Goal: Task Accomplishment & Management: Use online tool/utility

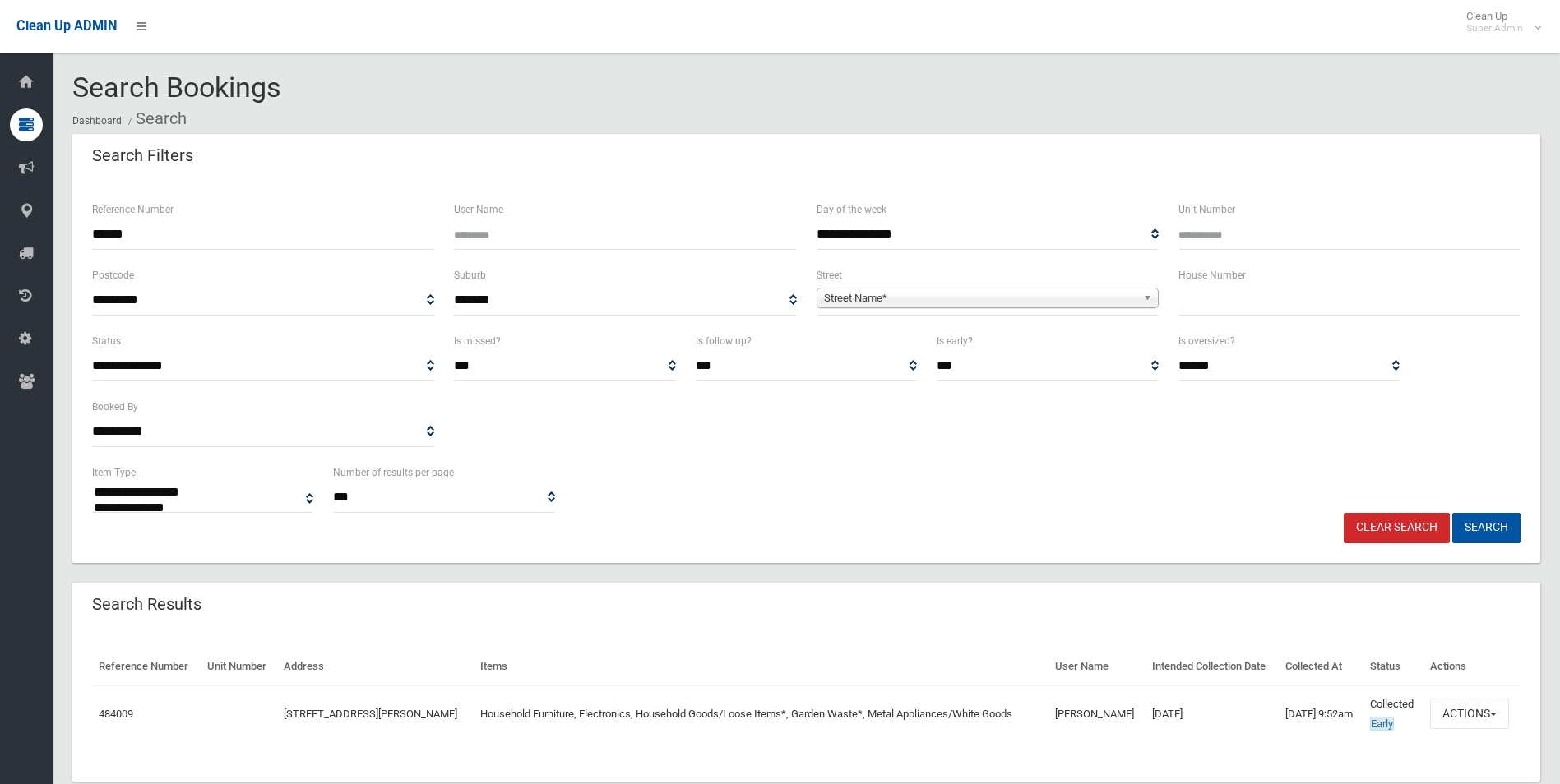
select select
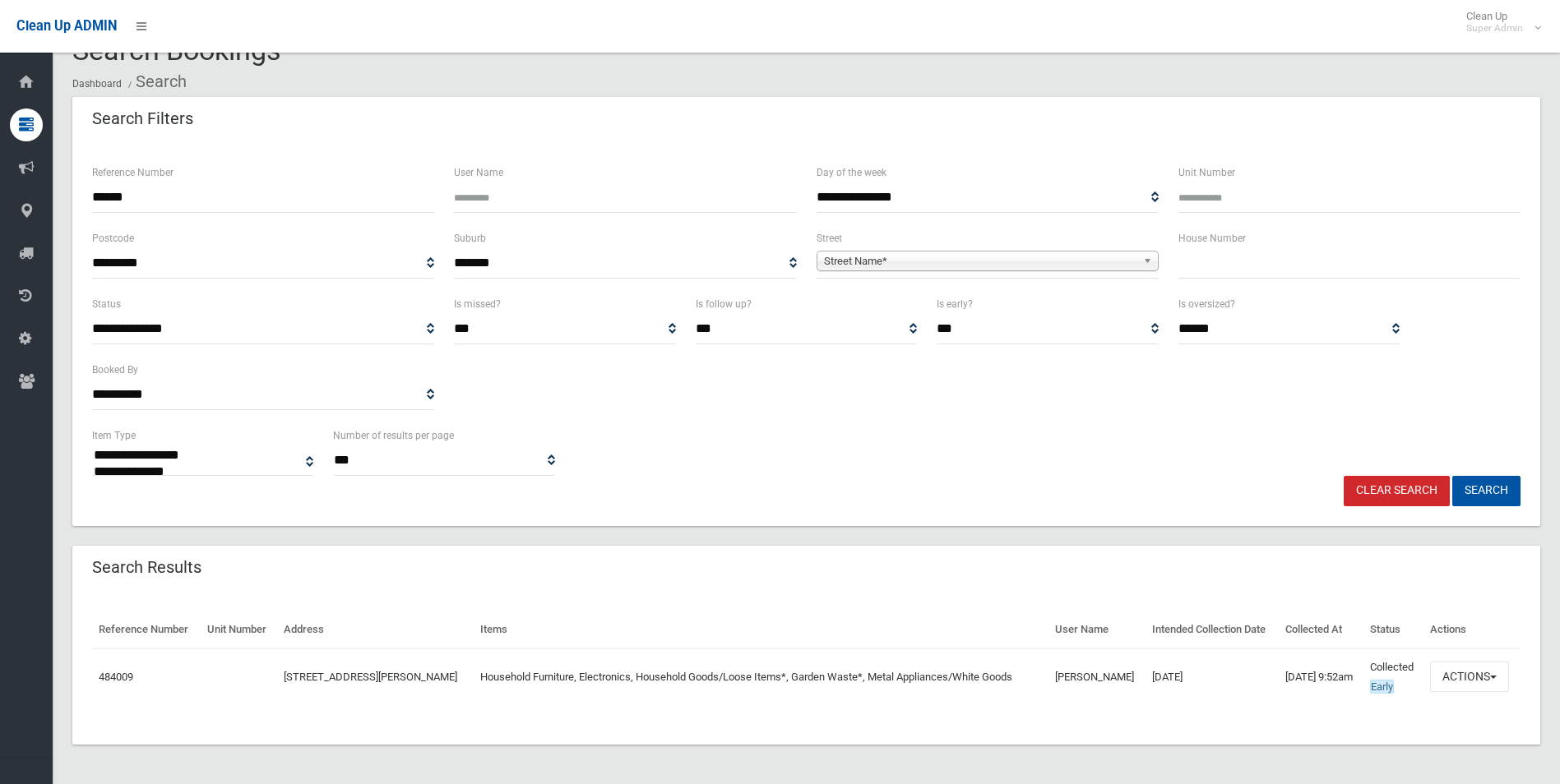
scroll to position [37, 0]
click at [1377, 479] on link "Clear Search" at bounding box center [1396, 490] width 106 height 31
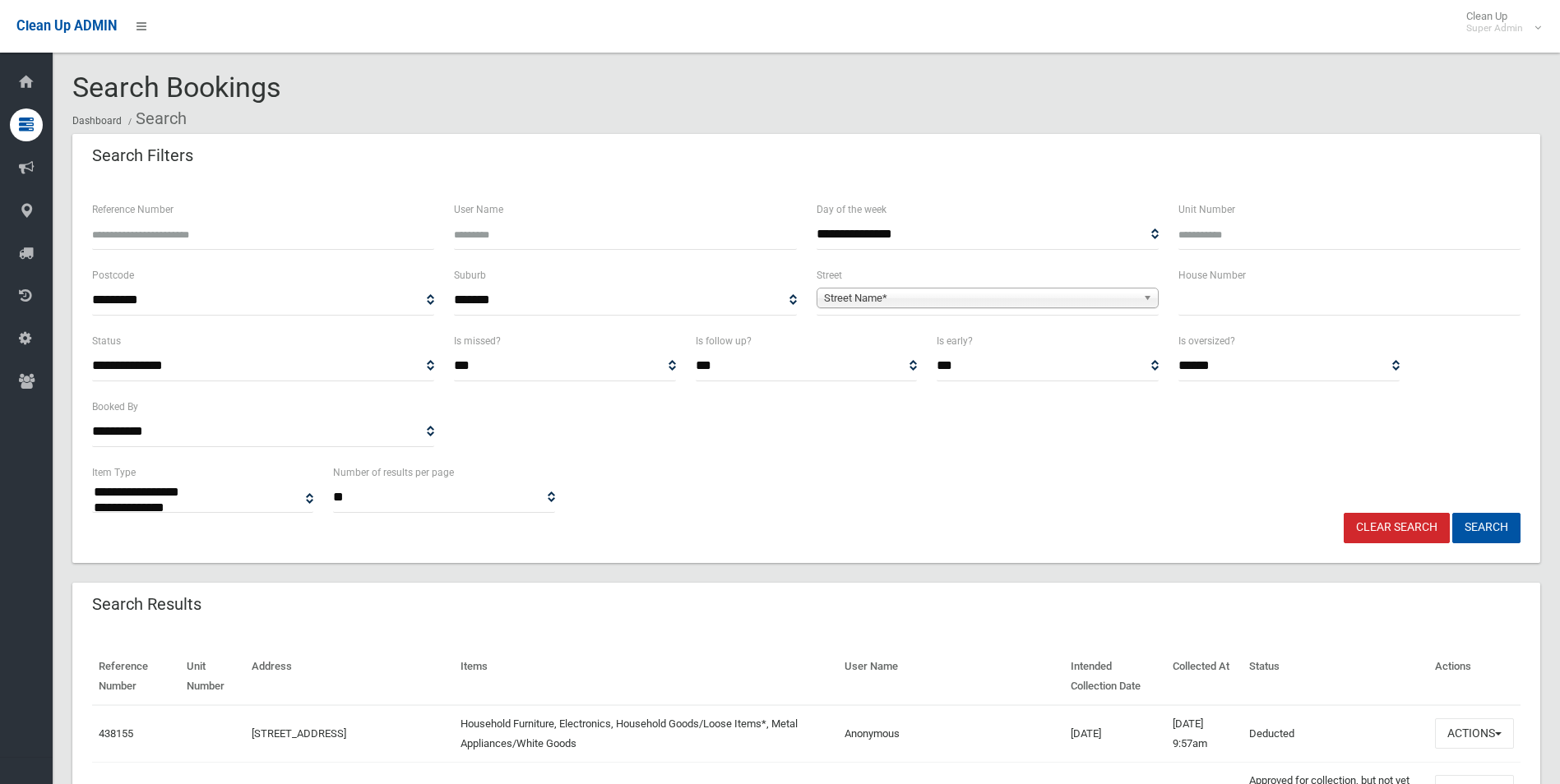
select select
click at [274, 233] on input "Reference Number" at bounding box center [263, 234] width 342 height 31
type input "******"
click at [1452, 513] on button "Search" at bounding box center [1486, 528] width 68 height 31
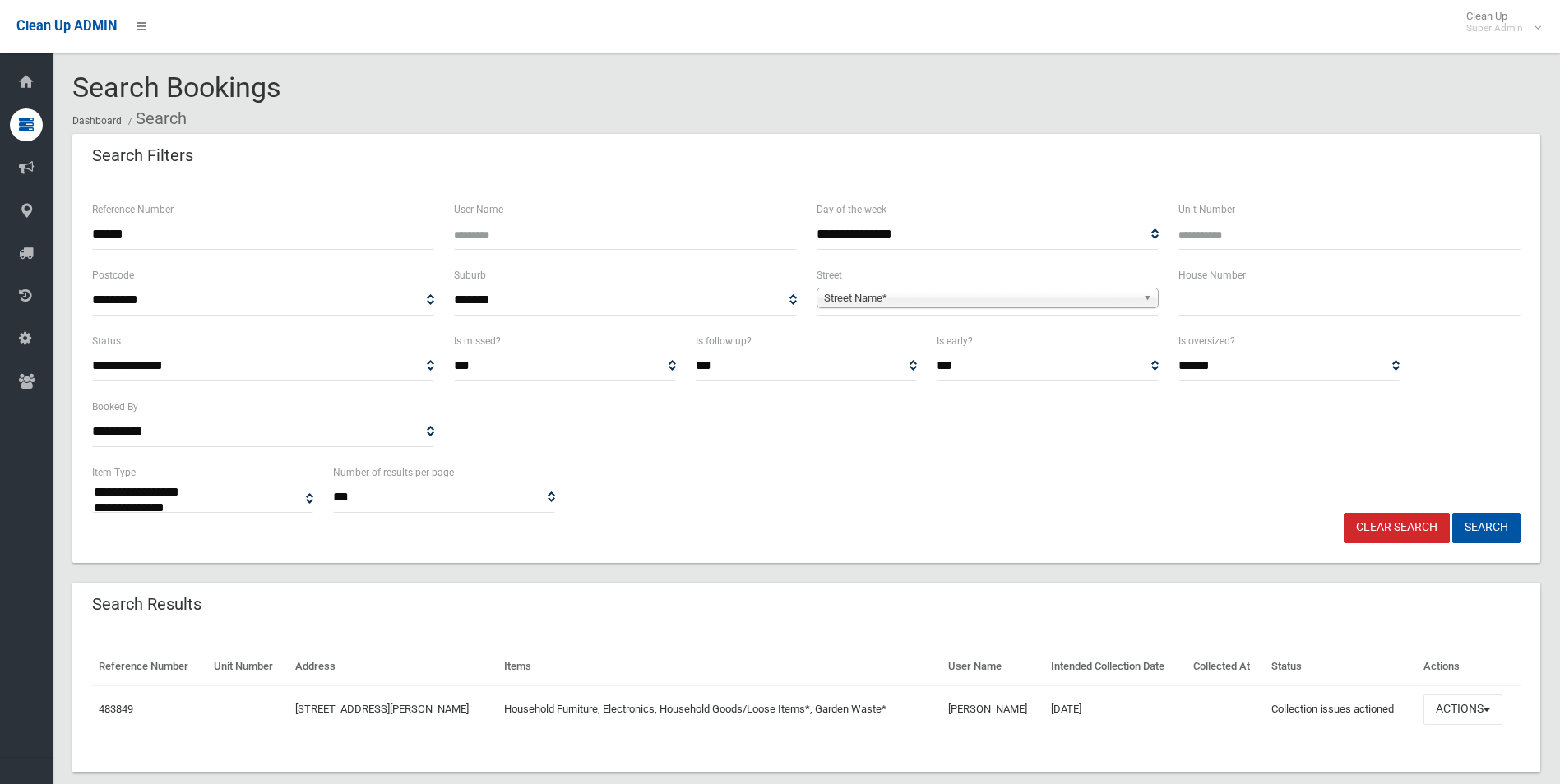
select select
click at [1465, 708] on button "Actions" at bounding box center [1463, 709] width 79 height 31
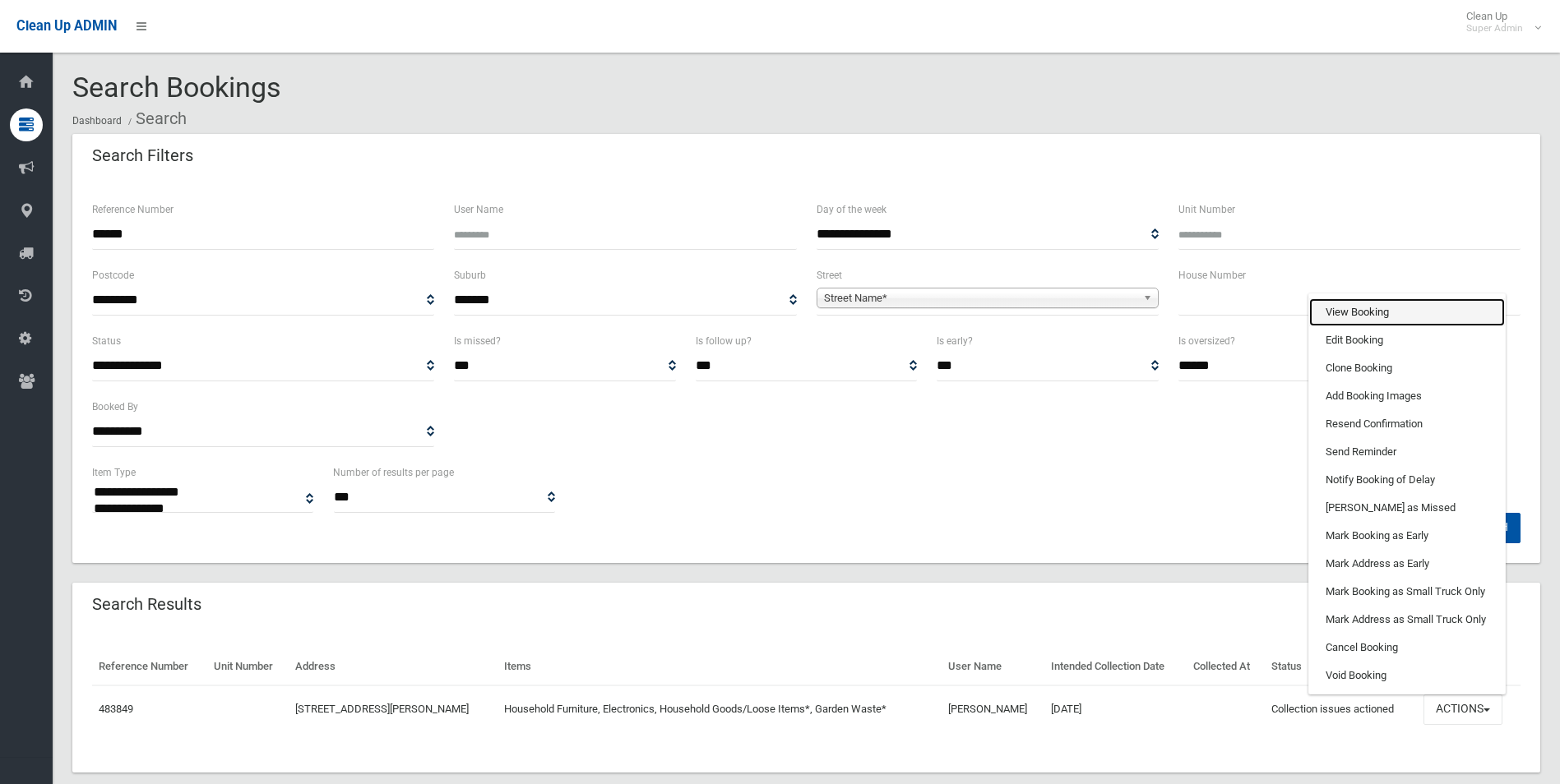
click at [1356, 307] on link "View Booking" at bounding box center [1407, 312] width 196 height 28
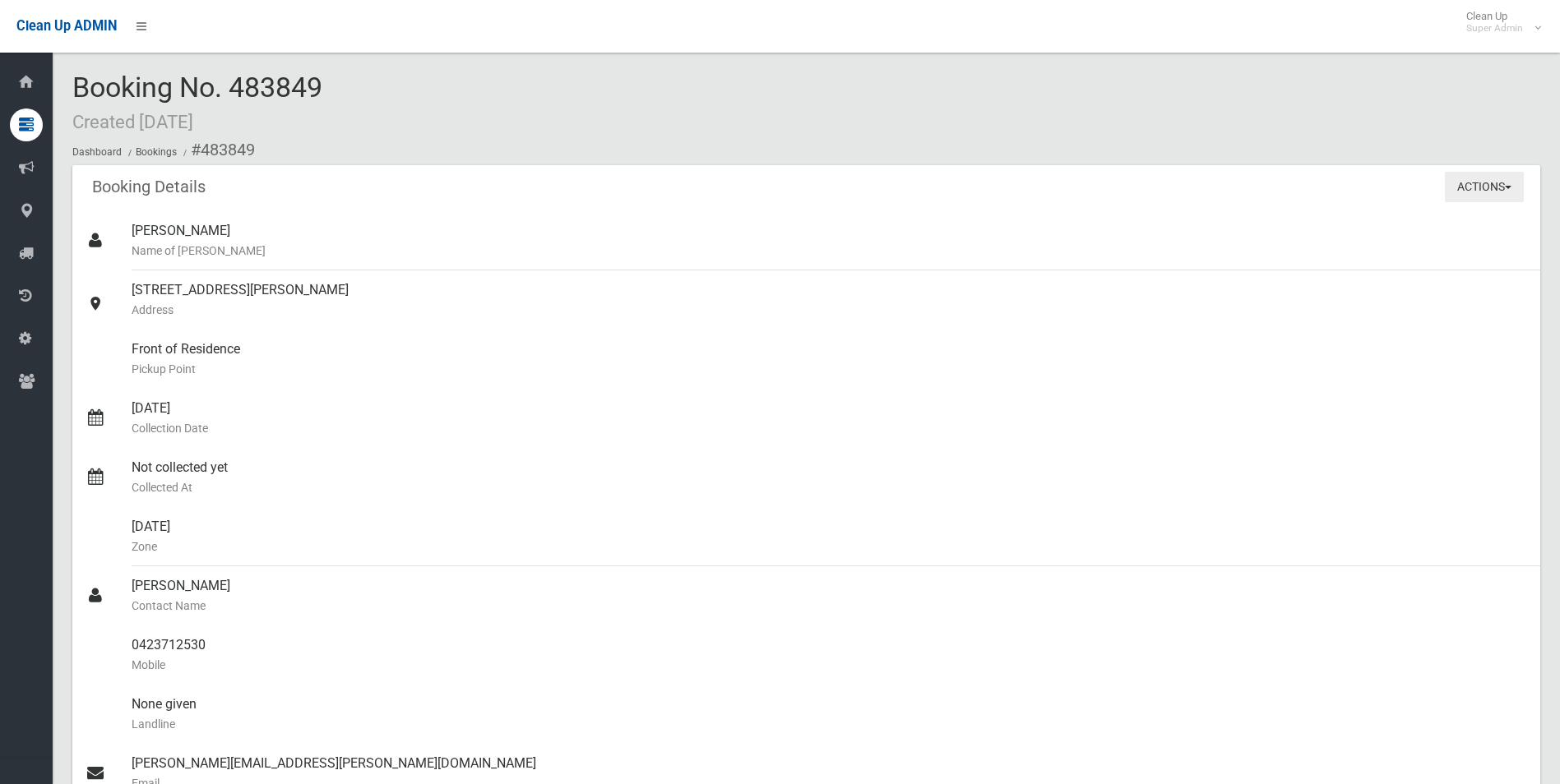
click at [1478, 184] on button "Actions" at bounding box center [1484, 187] width 79 height 31
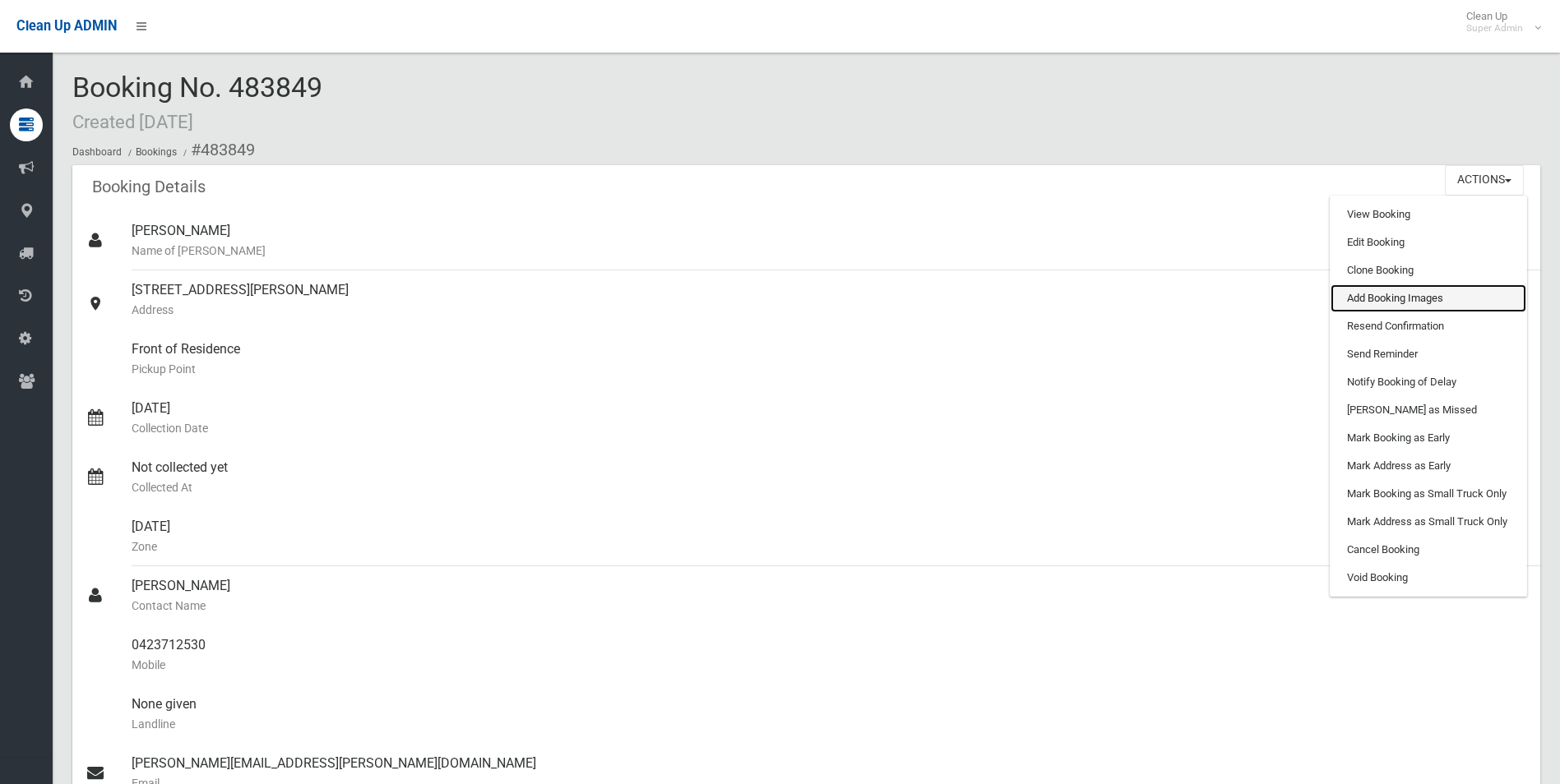
click at [1402, 303] on link "Add Booking Images" at bounding box center [1428, 299] width 196 height 28
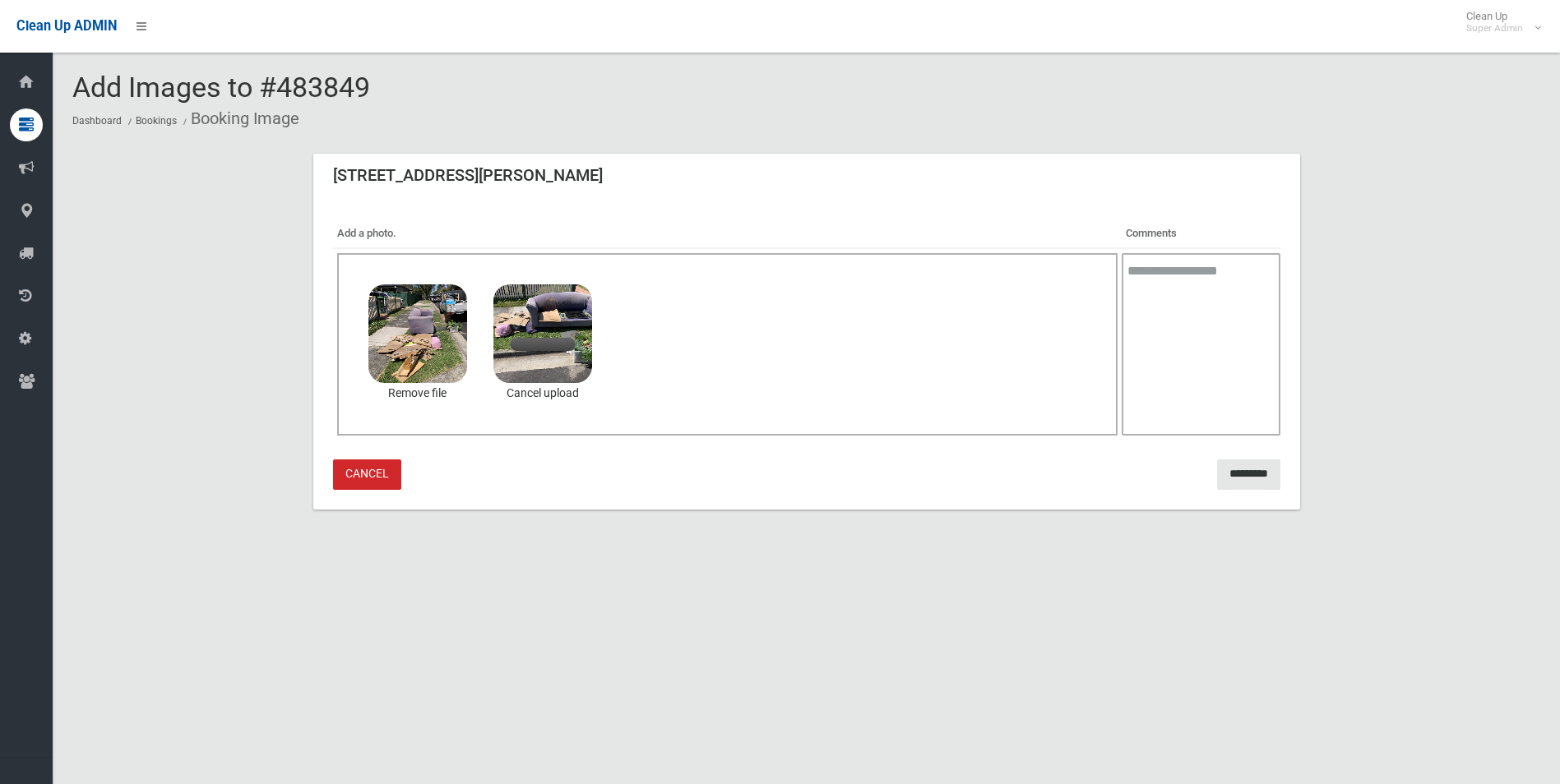
click at [1177, 355] on textarea at bounding box center [1201, 344] width 158 height 183
type textarea "**********"
click at [1224, 475] on input "*********" at bounding box center [1248, 475] width 63 height 31
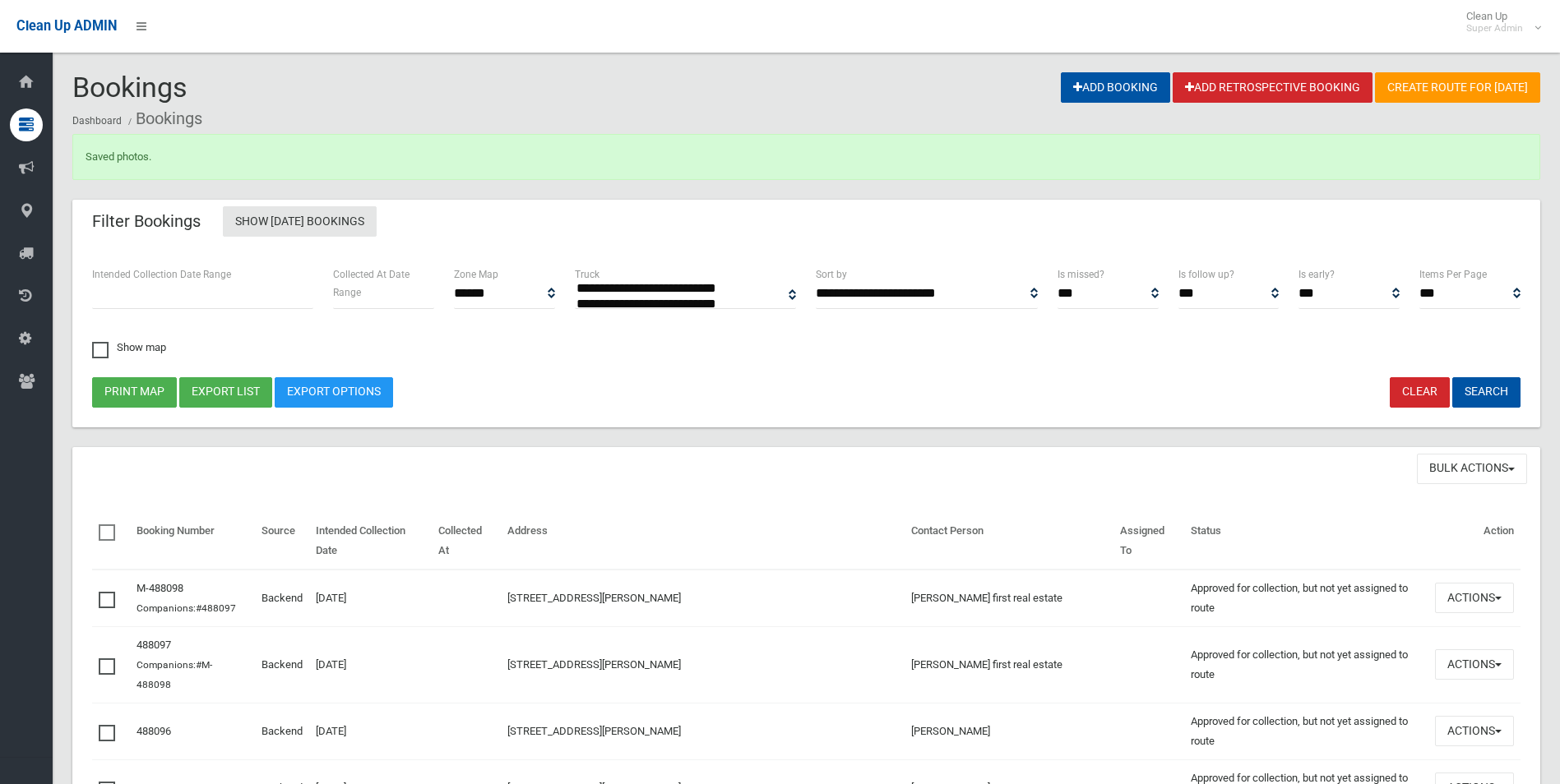
select select
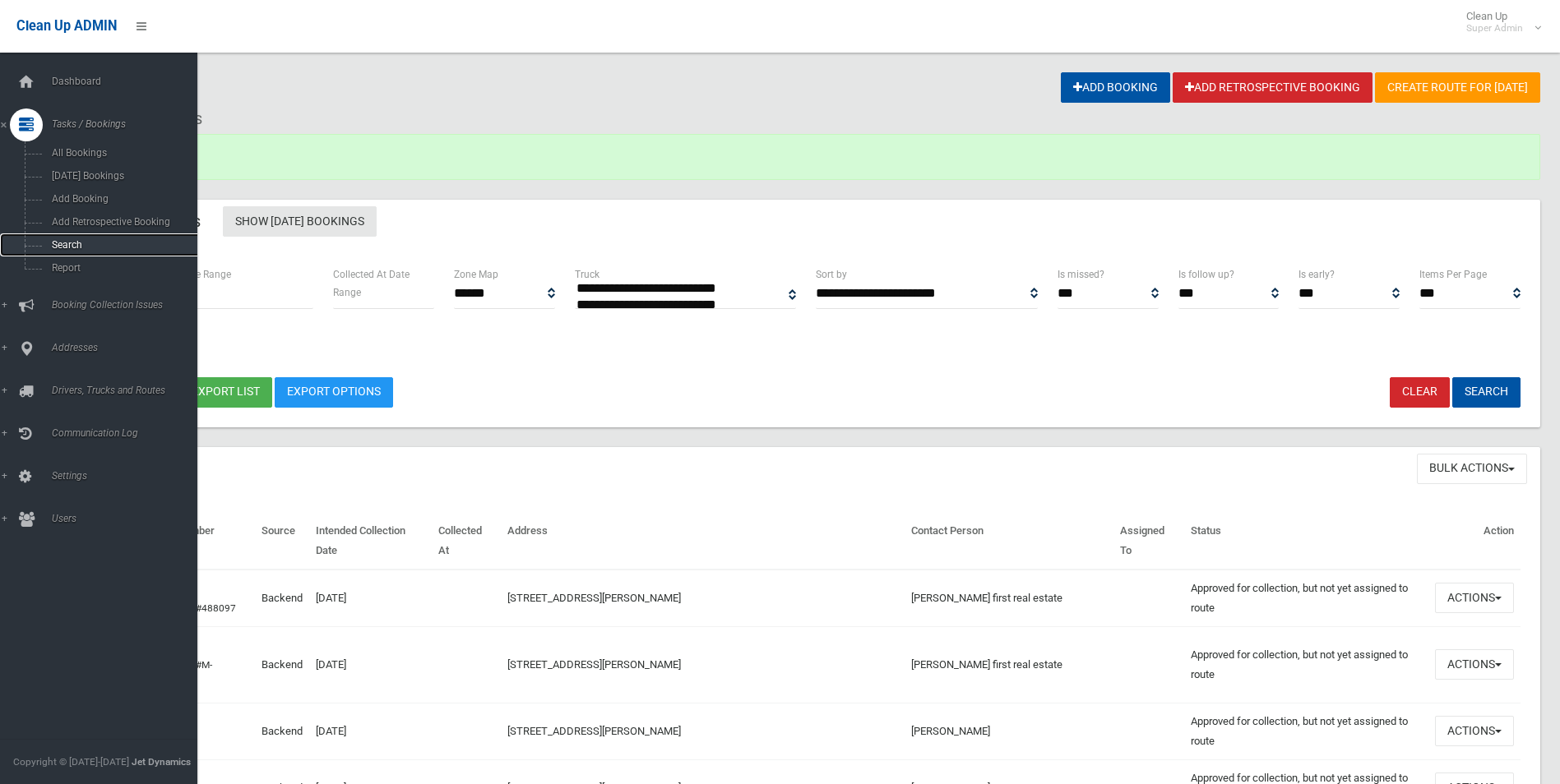
click at [70, 248] on span "Search" at bounding box center [121, 245] width 148 height 12
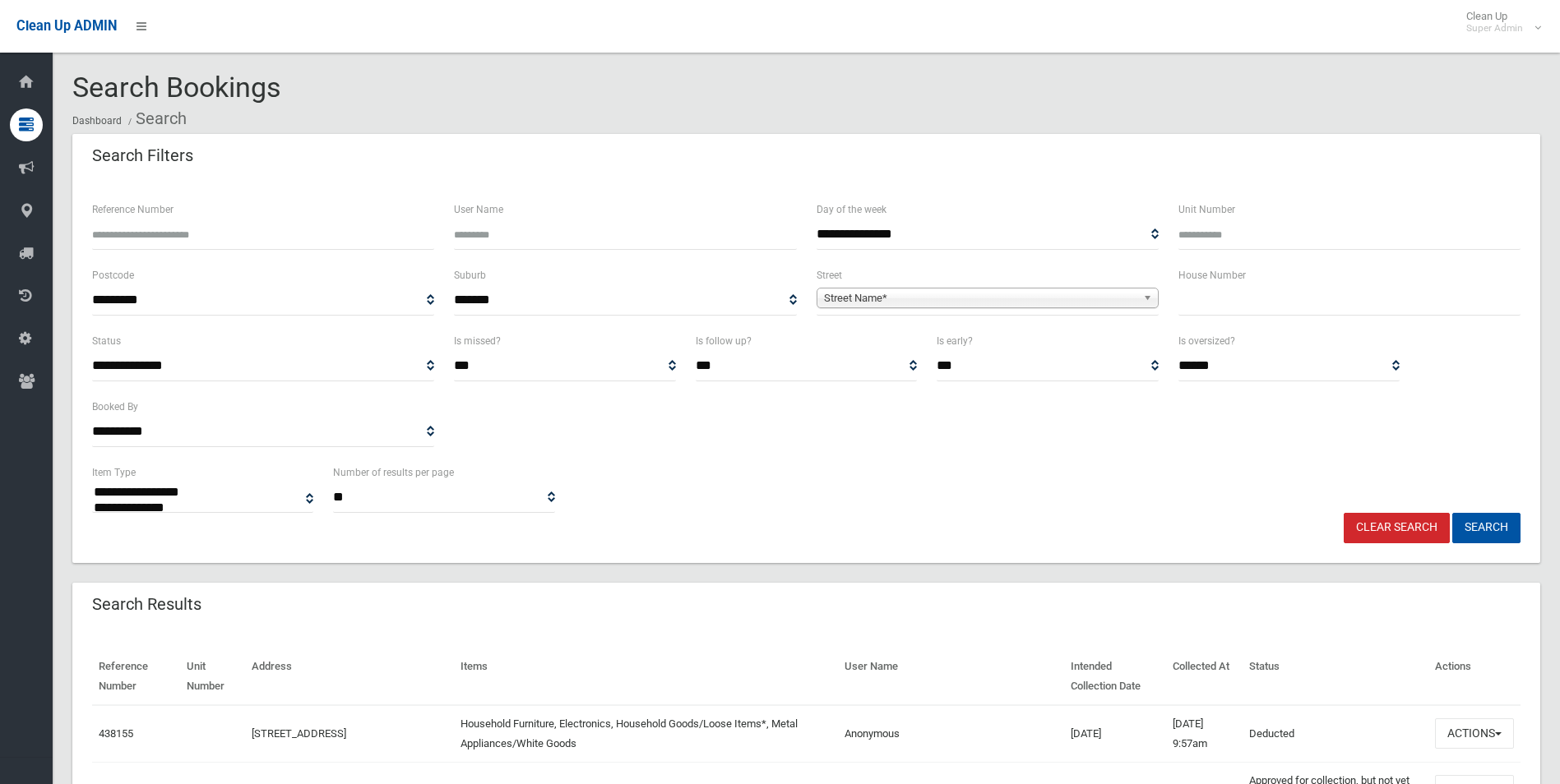
select select
click at [134, 234] on input "Reference Number" at bounding box center [263, 234] width 342 height 31
type input "******"
click at [1452, 513] on button "Search" at bounding box center [1486, 528] width 68 height 31
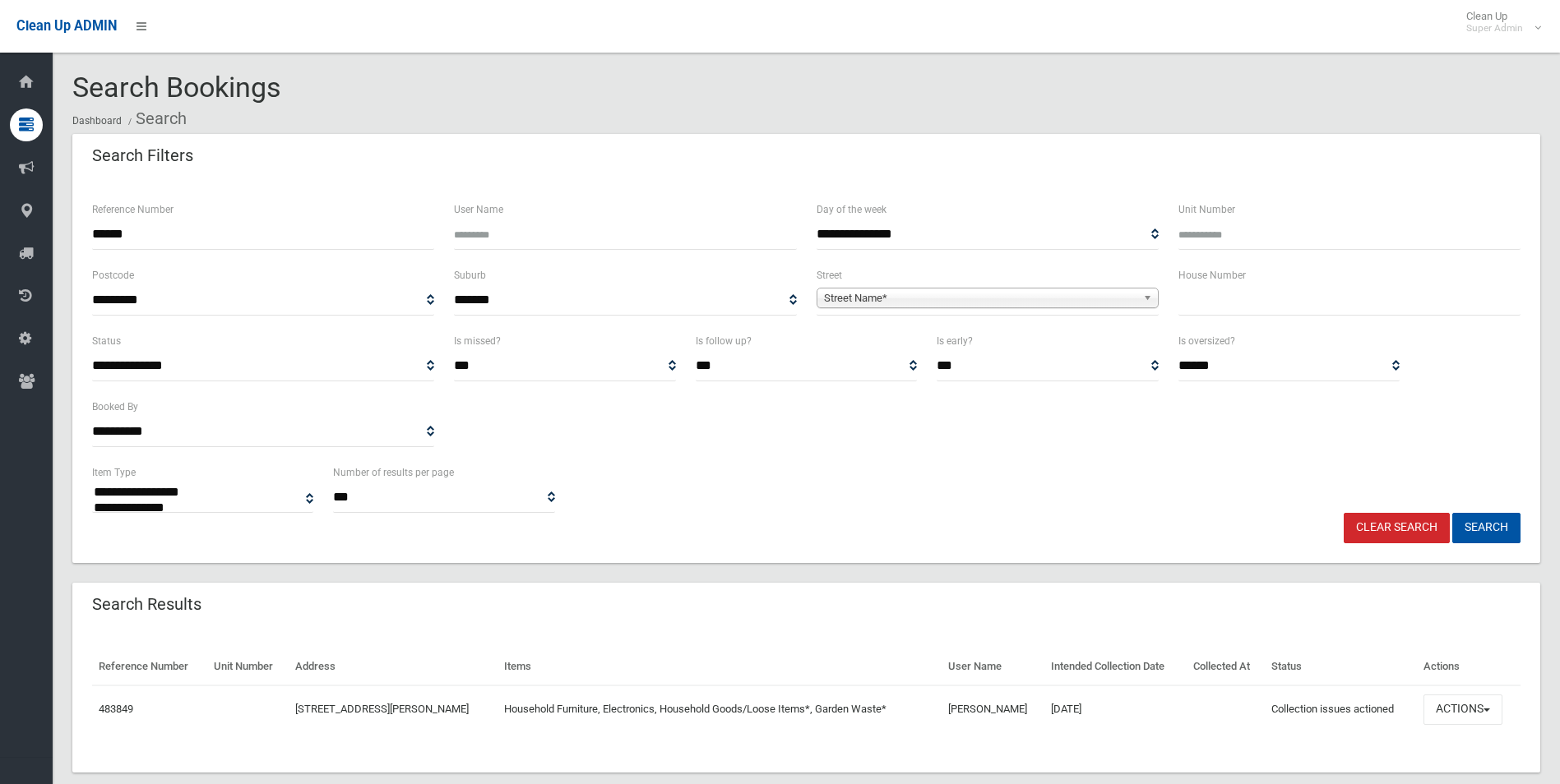
select select
click at [1465, 708] on button "Actions" at bounding box center [1463, 709] width 79 height 31
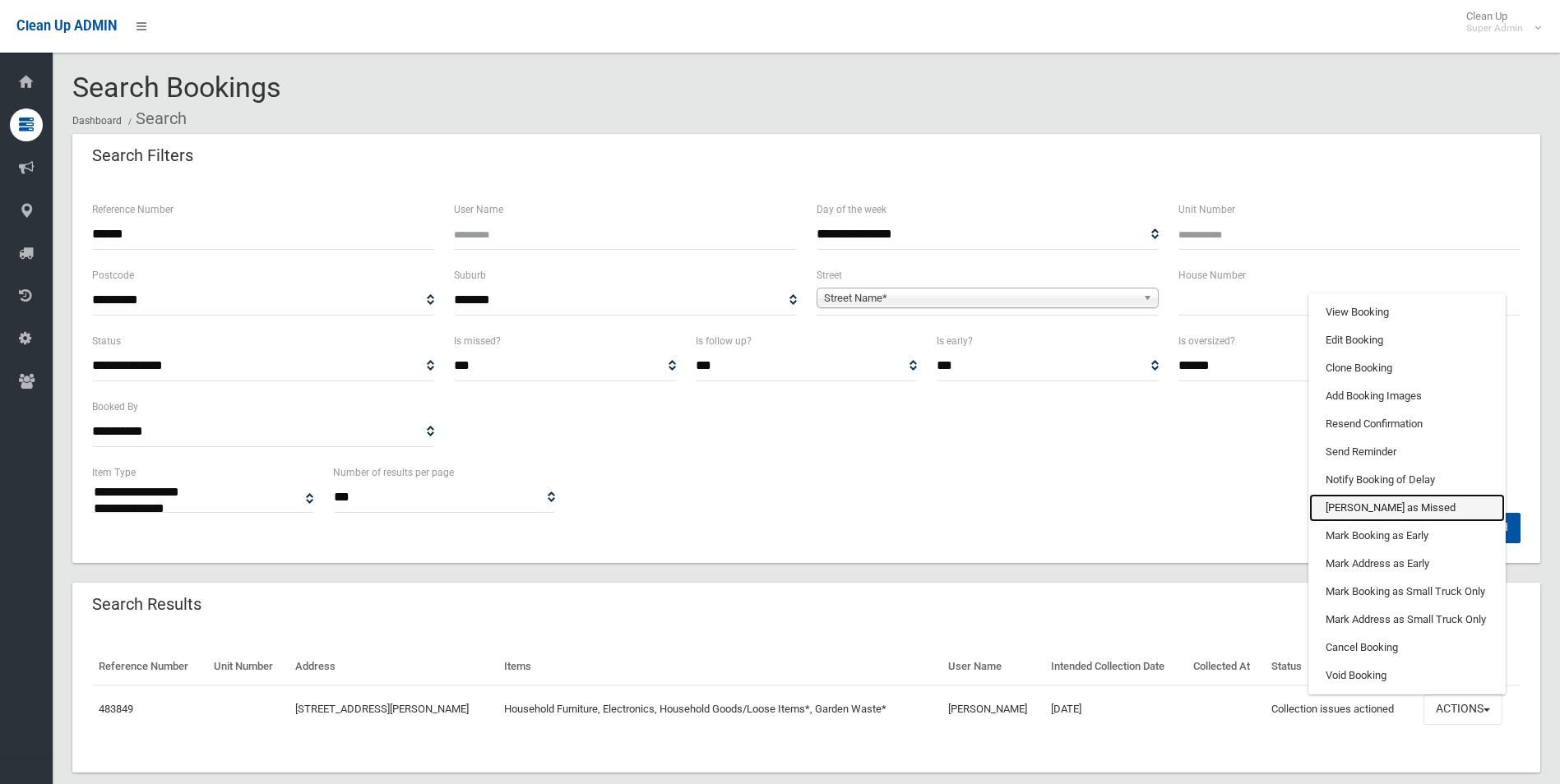
click at [1373, 508] on link "[PERSON_NAME] as Missed" at bounding box center [1407, 508] width 196 height 28
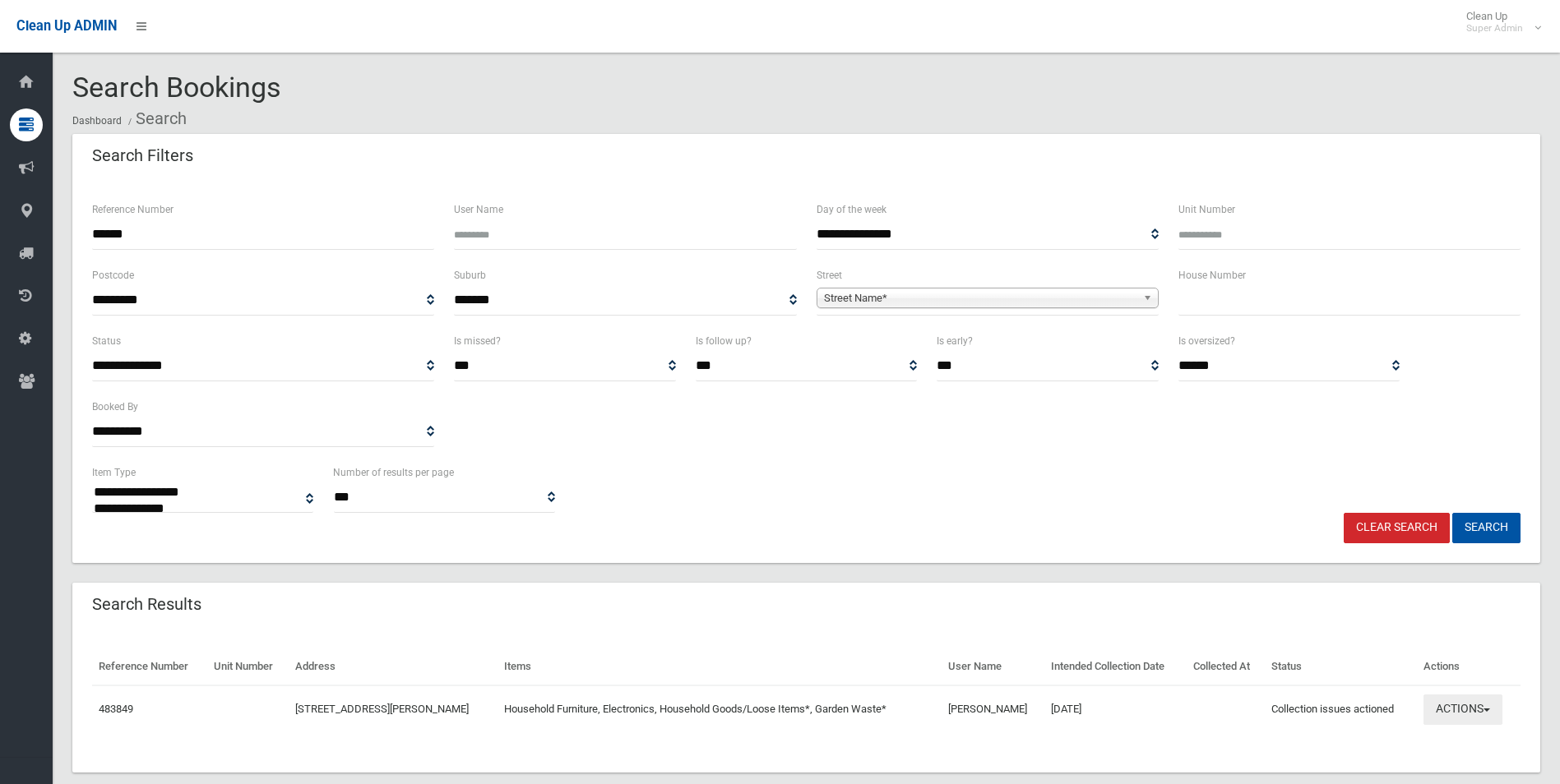
click at [1459, 705] on button "Actions" at bounding box center [1463, 709] width 79 height 31
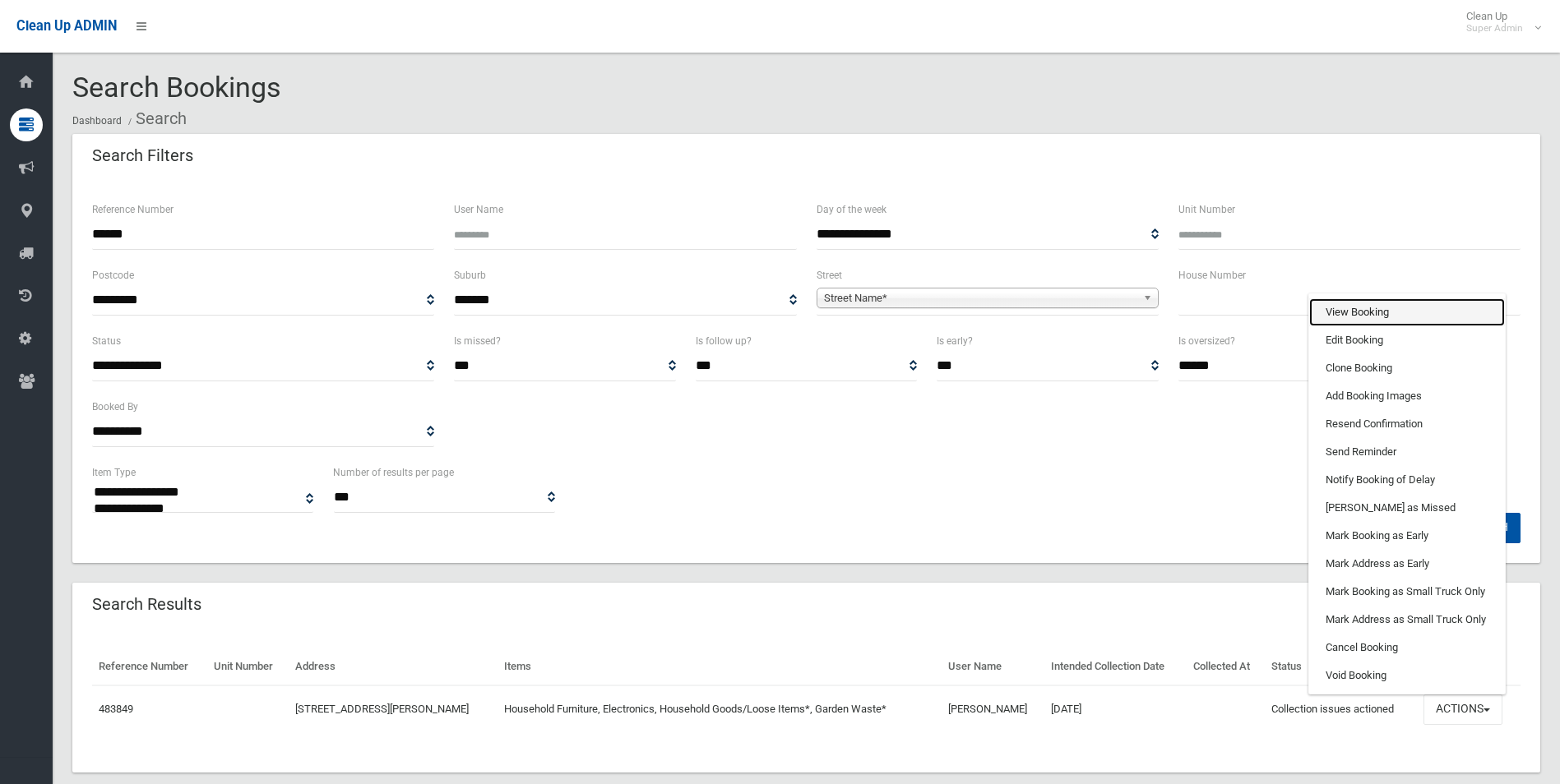
click at [1366, 318] on link "View Booking" at bounding box center [1407, 312] width 196 height 28
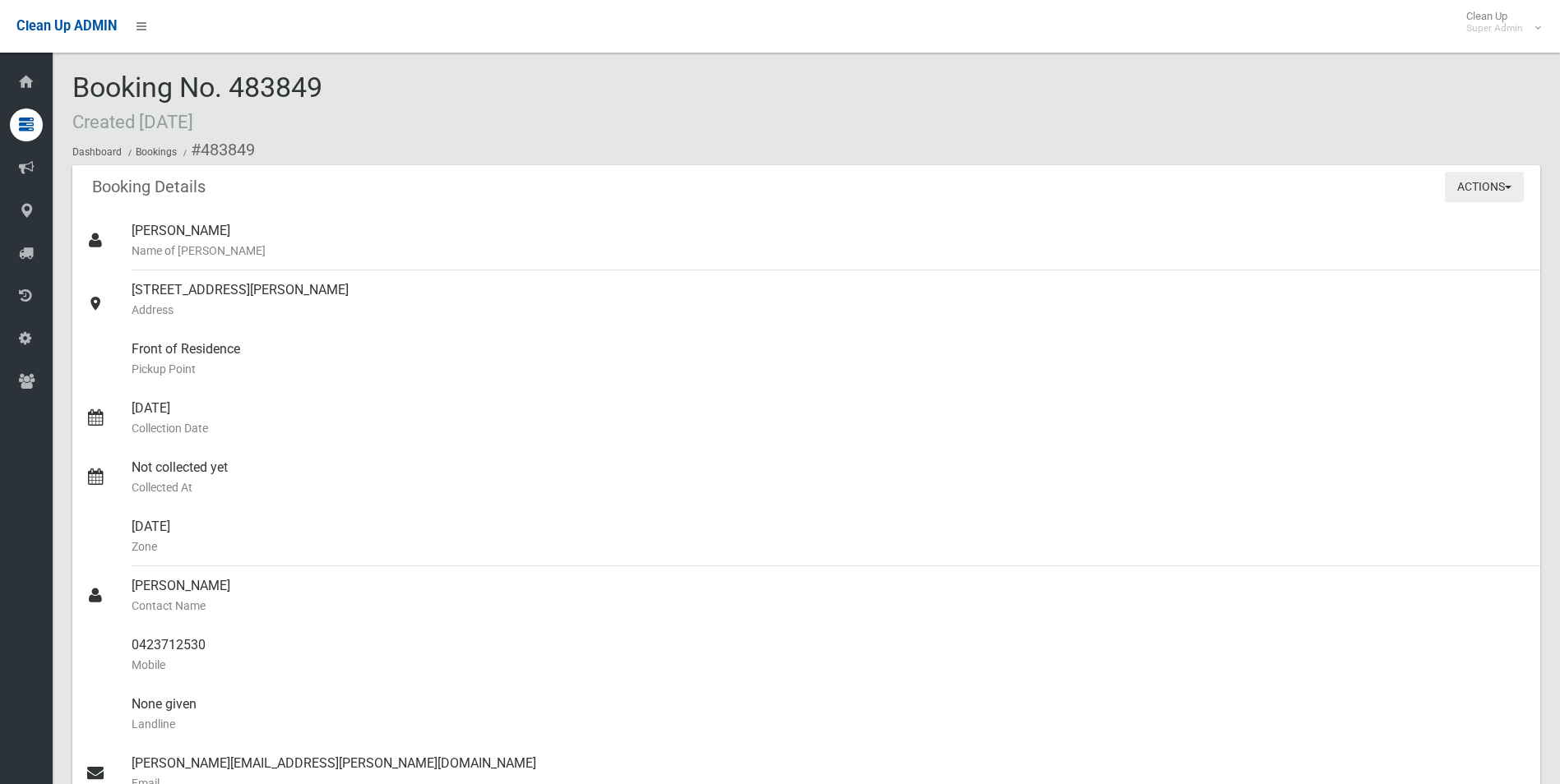
click at [1494, 193] on button "Actions" at bounding box center [1484, 187] width 79 height 31
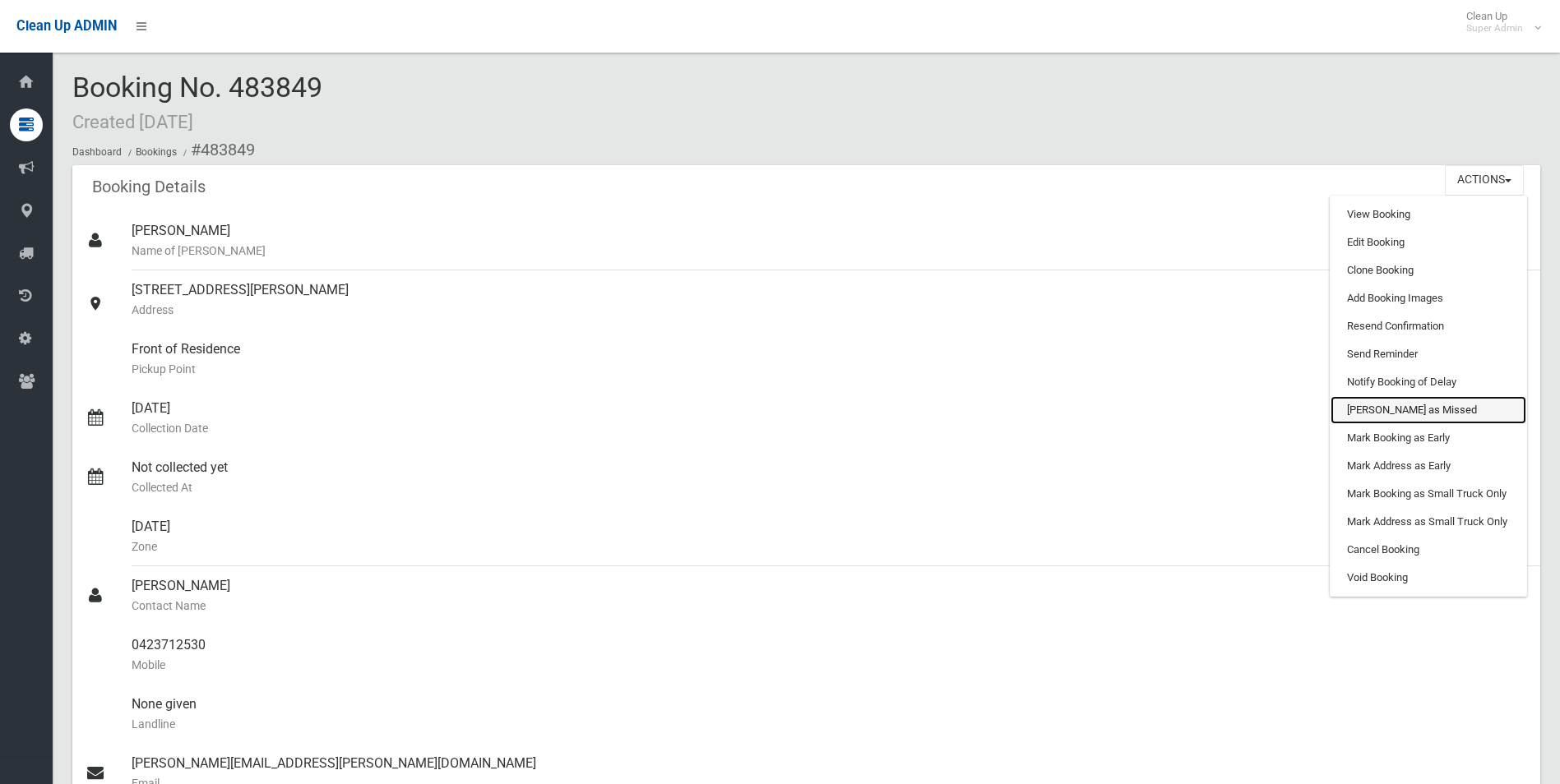
click at [1388, 403] on link "[PERSON_NAME] as Missed" at bounding box center [1428, 410] width 196 height 28
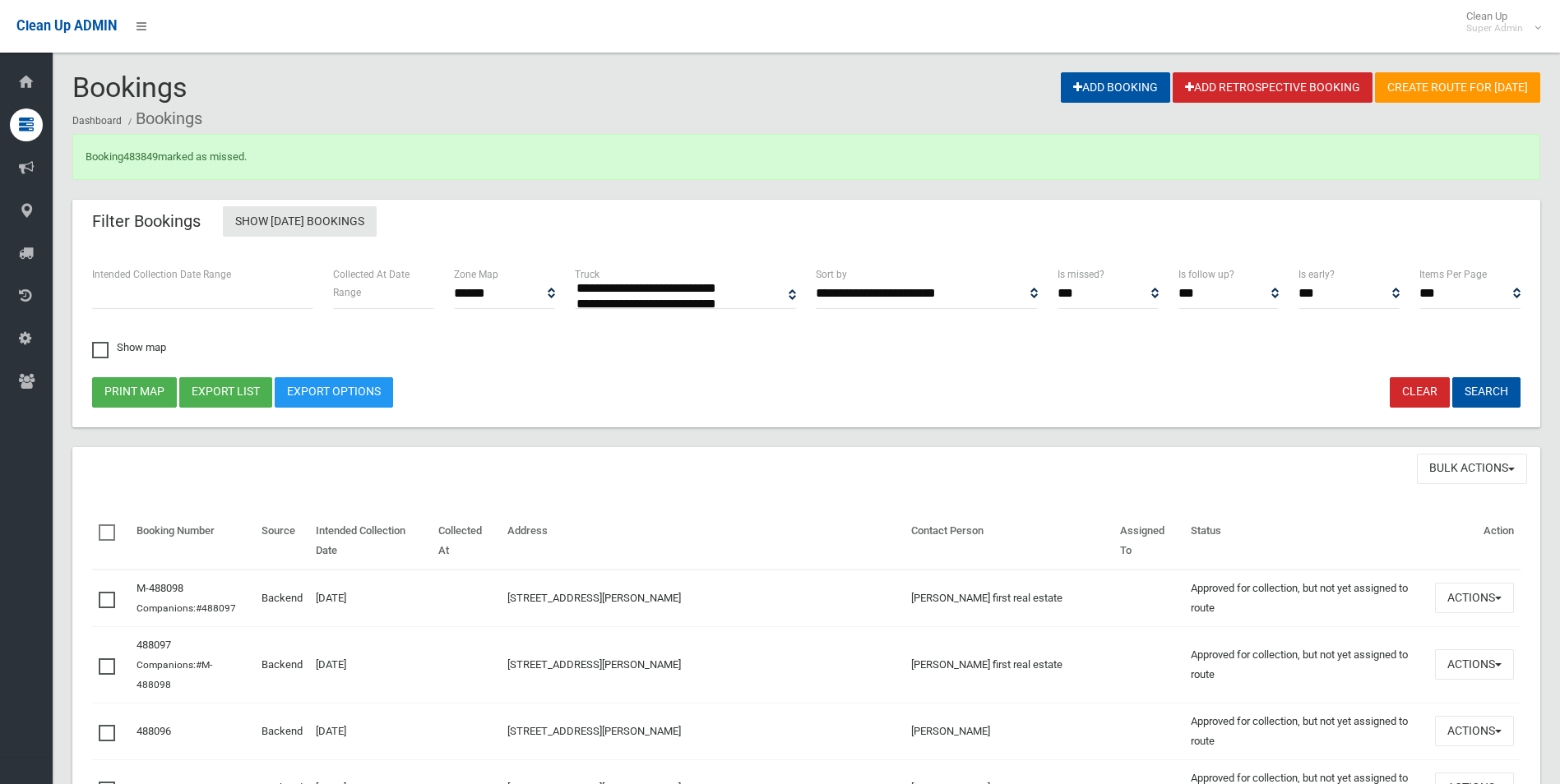
select select
